Goal: Find specific page/section: Find specific page/section

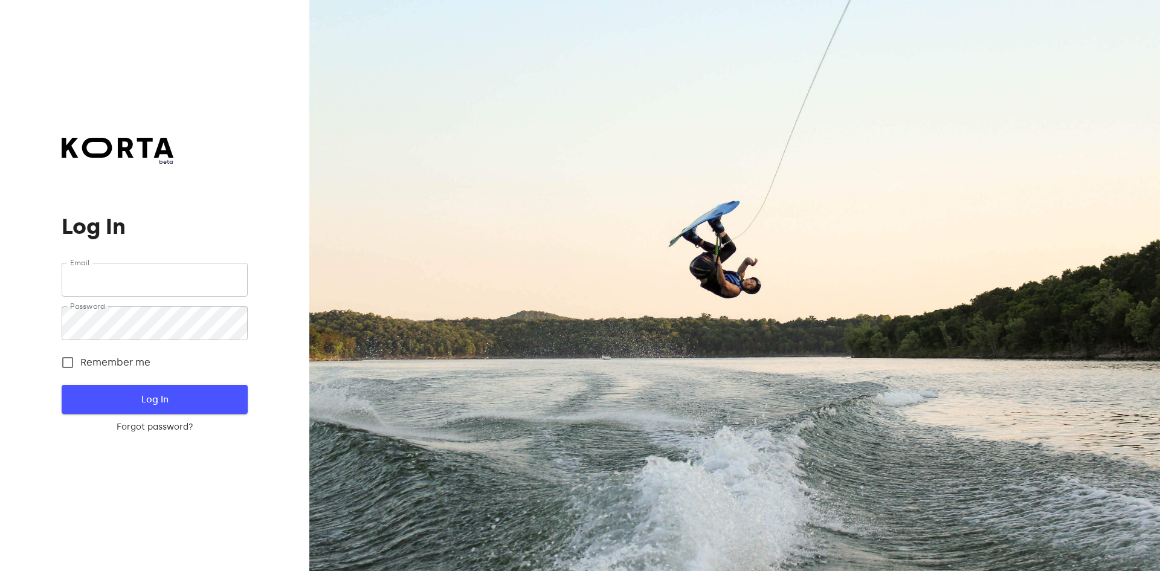
type input "[EMAIL_ADDRESS][DOMAIN_NAME]"
click at [126, 395] on span "Log In" at bounding box center [154, 400] width 147 height 16
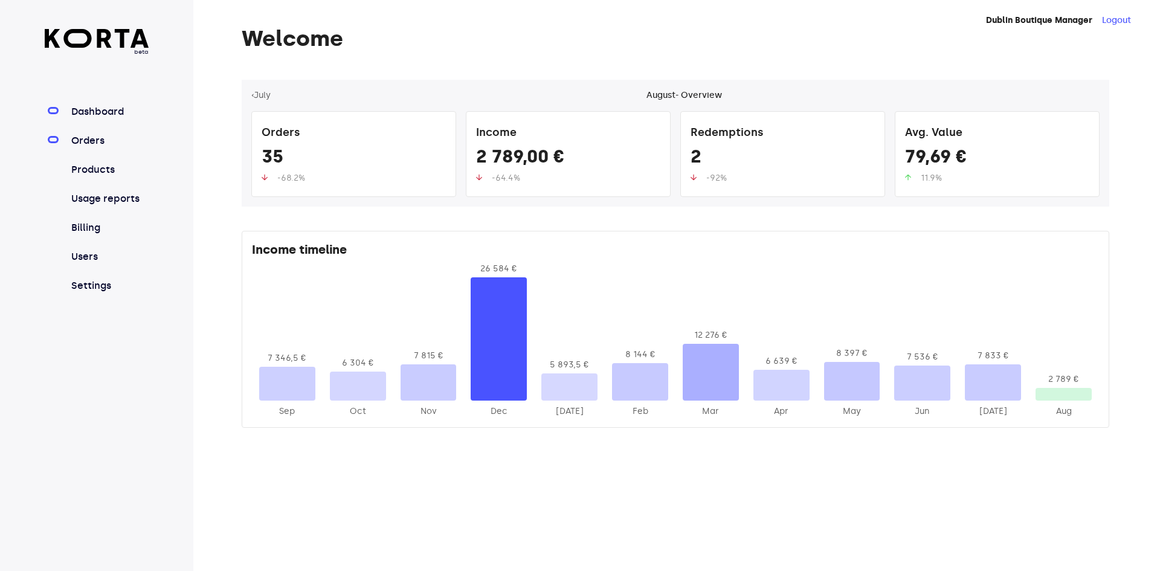
click at [103, 144] on link "Orders" at bounding box center [109, 141] width 80 height 15
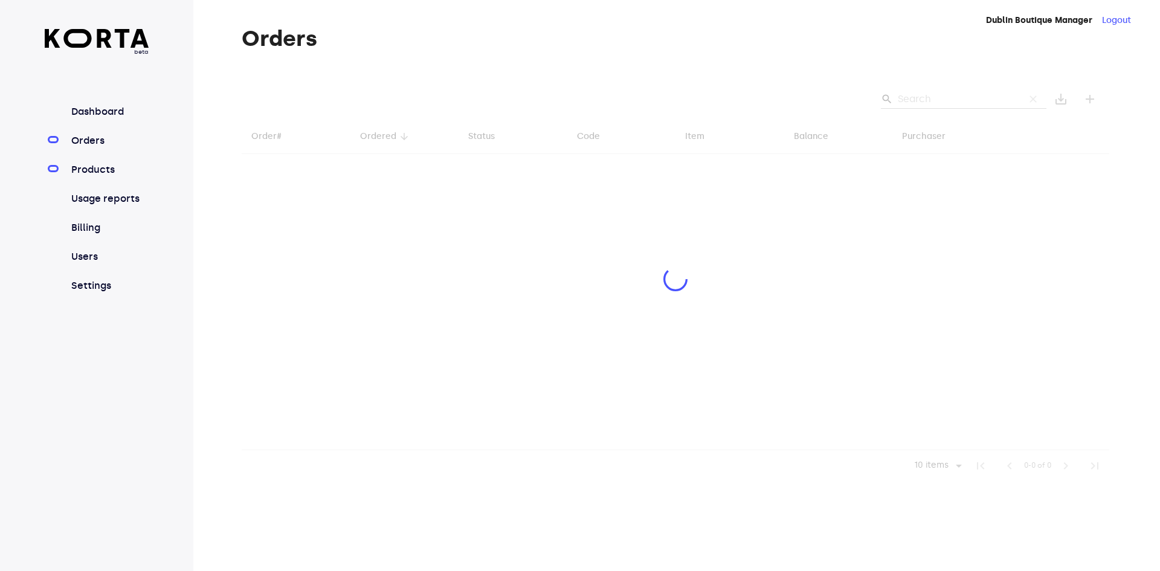
click at [83, 176] on link "Products" at bounding box center [109, 170] width 80 height 15
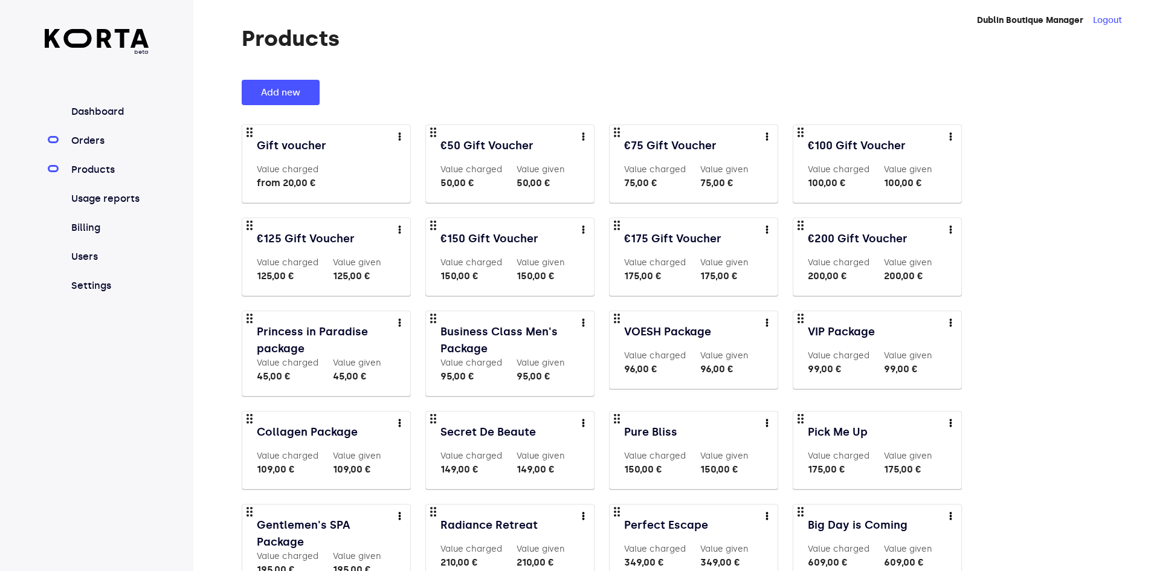
click at [124, 144] on link "Orders" at bounding box center [109, 141] width 80 height 15
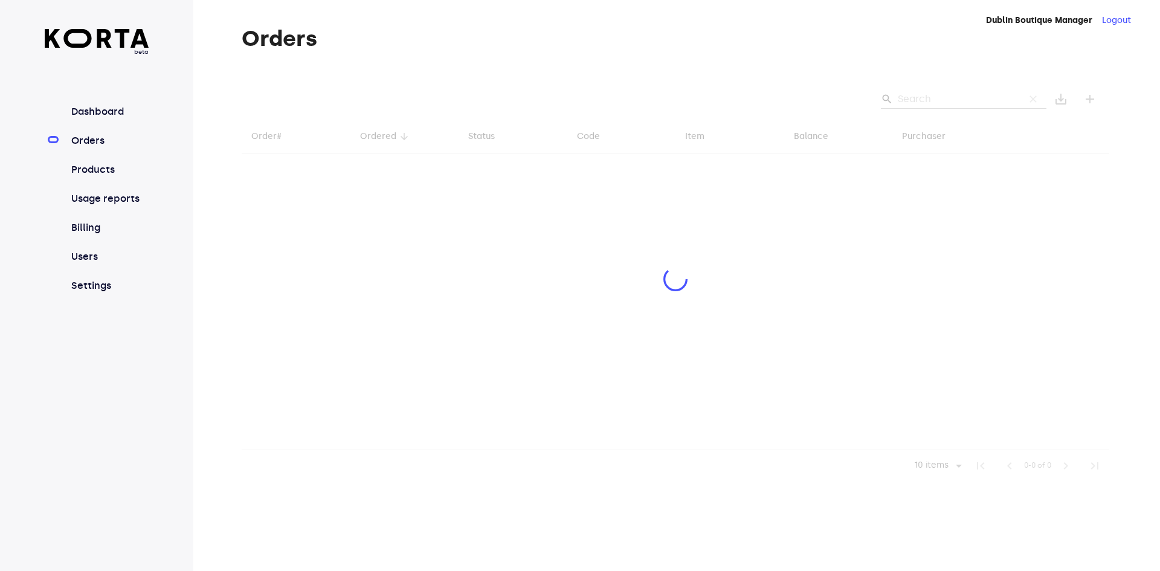
click at [929, 101] on div at bounding box center [676, 281] width 868 height 402
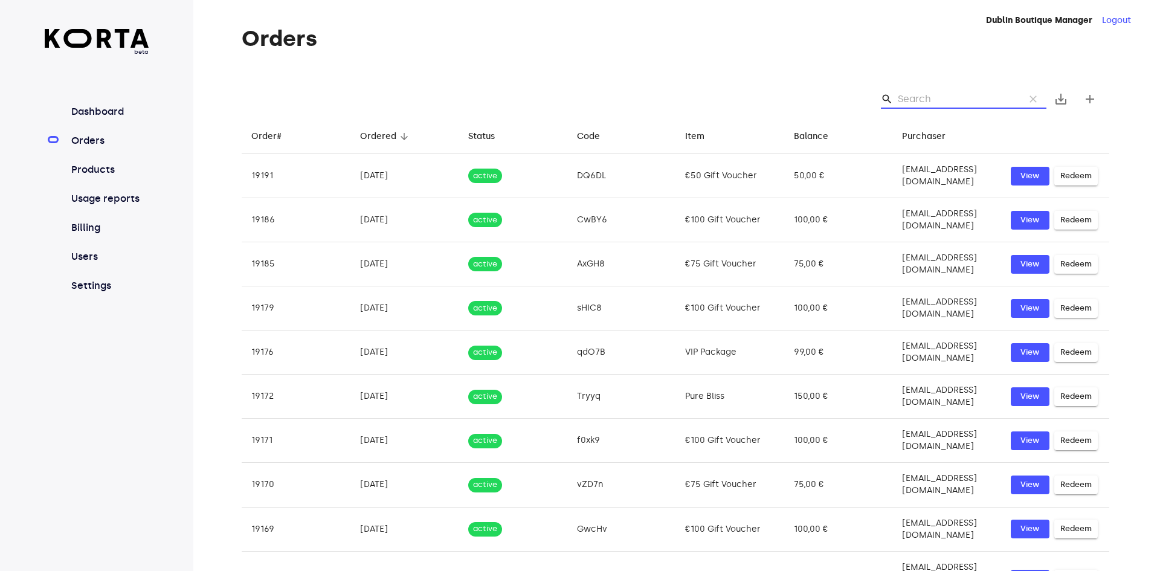
click at [929, 101] on input "Search" at bounding box center [956, 98] width 117 height 19
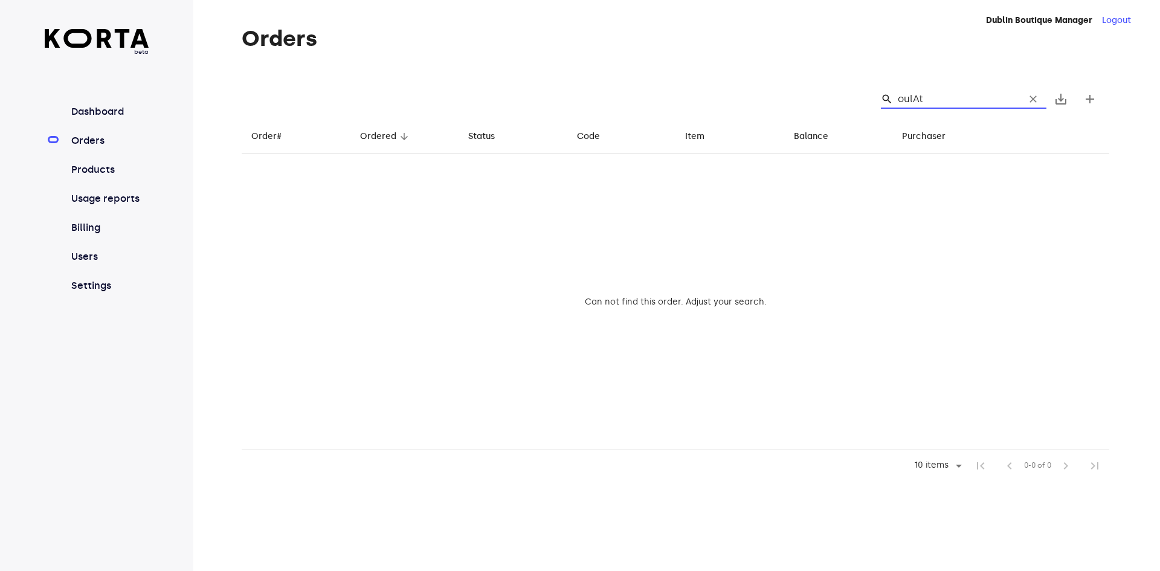
click at [908, 98] on input "oulAt" at bounding box center [956, 98] width 117 height 19
click at [959, 92] on input "0ulAt" at bounding box center [956, 98] width 117 height 19
drag, startPoint x: 933, startPoint y: 100, endPoint x: 891, endPoint y: 96, distance: 42.5
click at [891, 96] on div "search 0ulAt clear" at bounding box center [964, 98] width 166 height 19
click at [915, 95] on input "oulAt" at bounding box center [956, 98] width 117 height 19
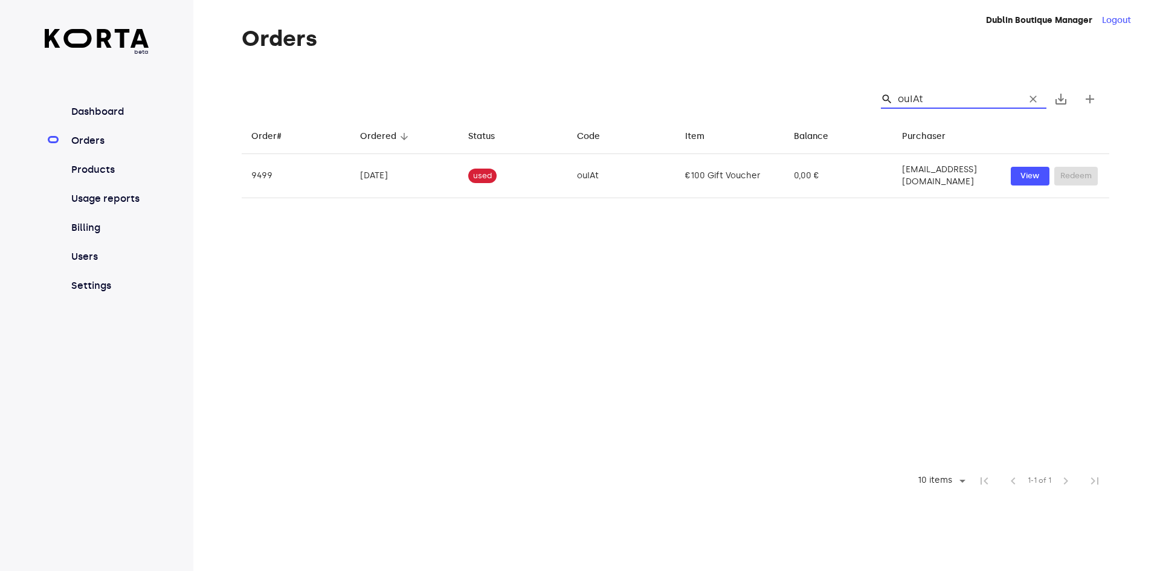
type input "ouIAt"
